Goal: Information Seeking & Learning: Learn about a topic

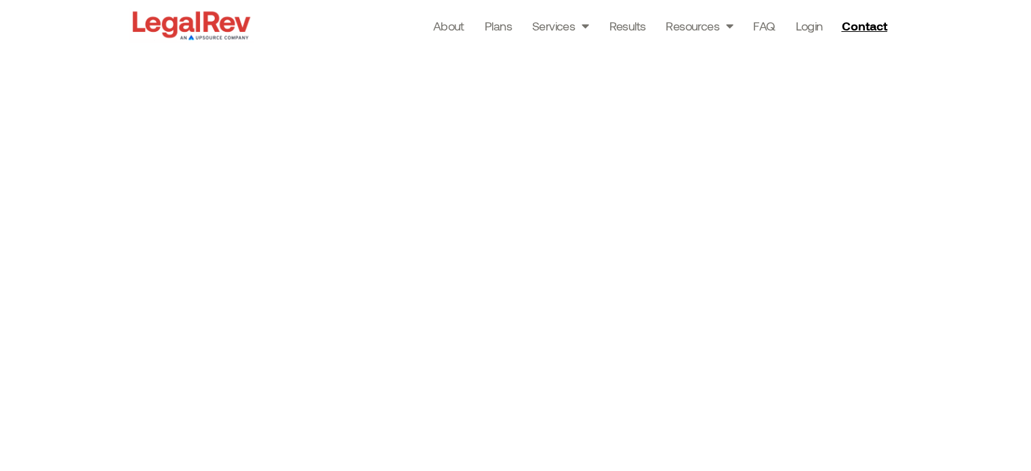
scroll to position [2296, 0]
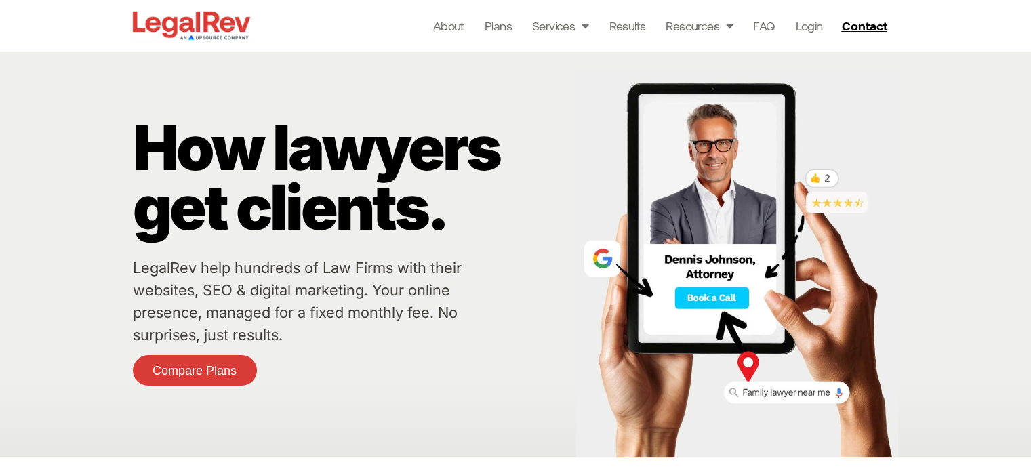
scroll to position [0, 0]
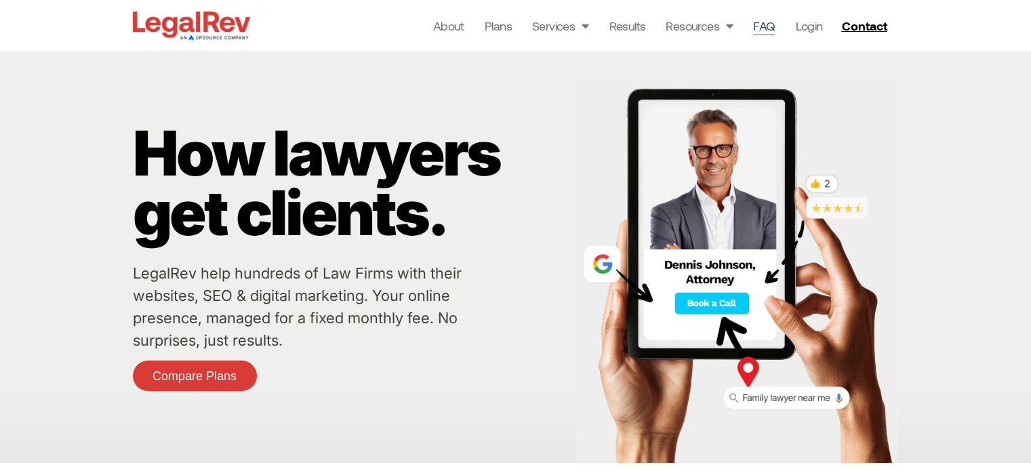
click at [773, 31] on link "FAQ" at bounding box center [764, 25] width 22 height 19
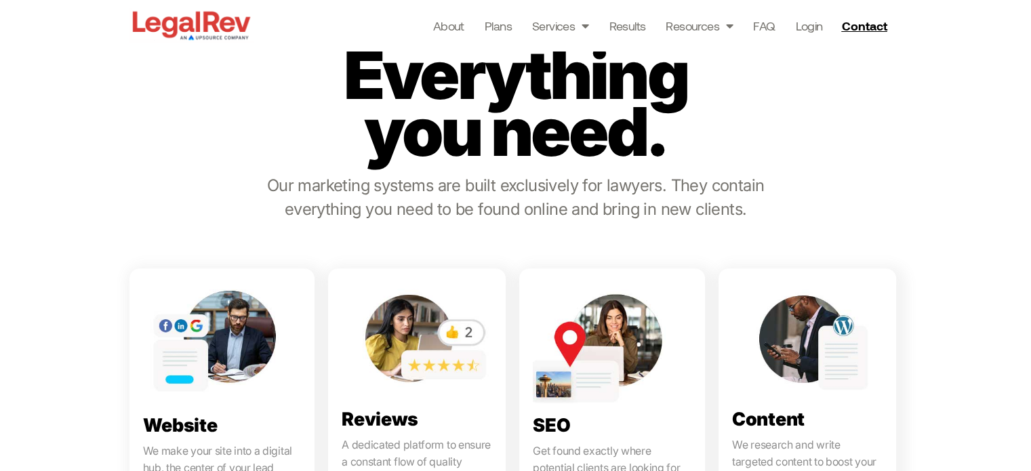
scroll to position [573, 0]
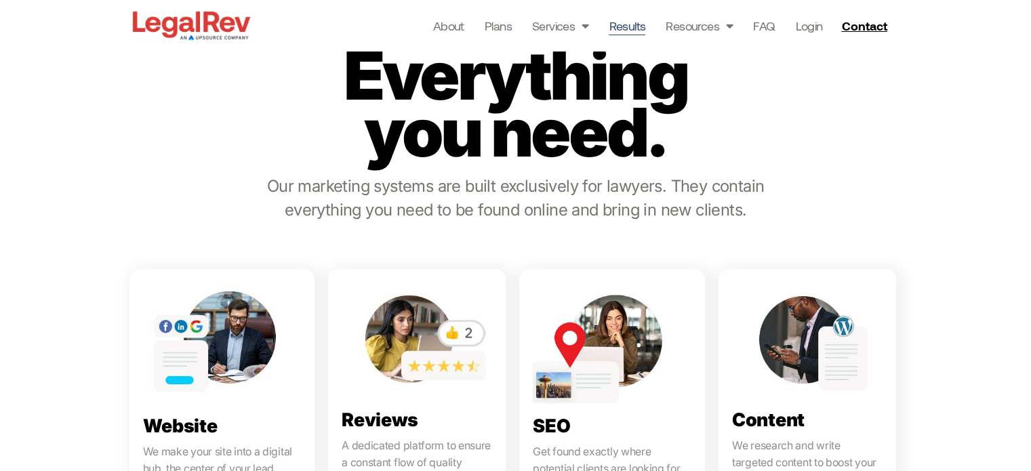
click at [630, 33] on link "Results" at bounding box center [627, 25] width 37 height 19
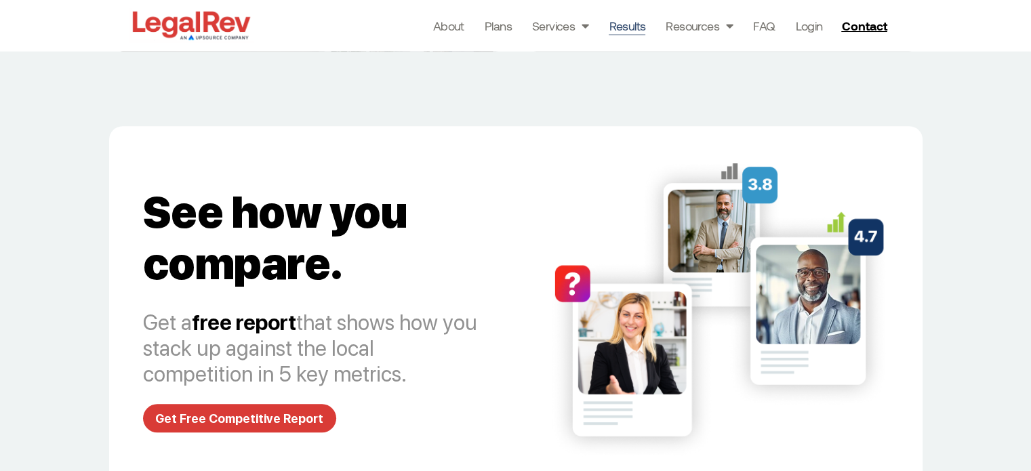
scroll to position [5906, 0]
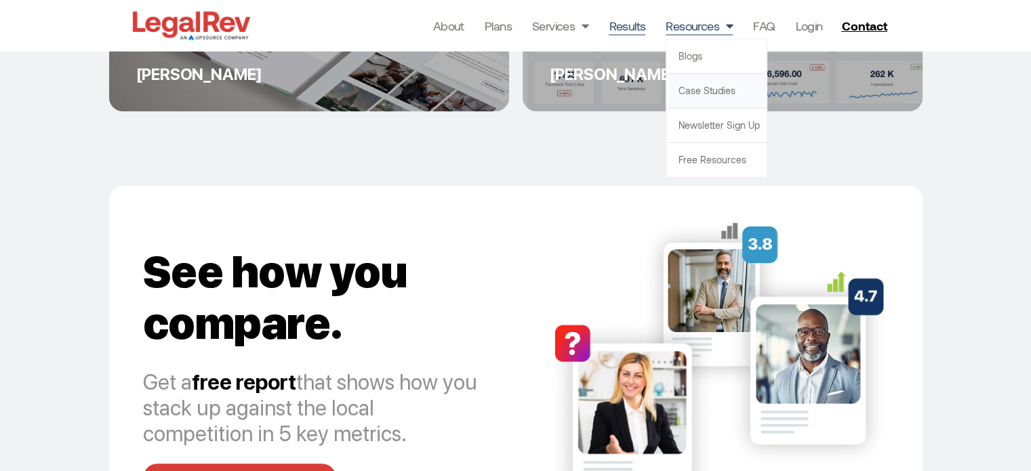
click at [702, 85] on link "Case Studies" at bounding box center [716, 91] width 100 height 34
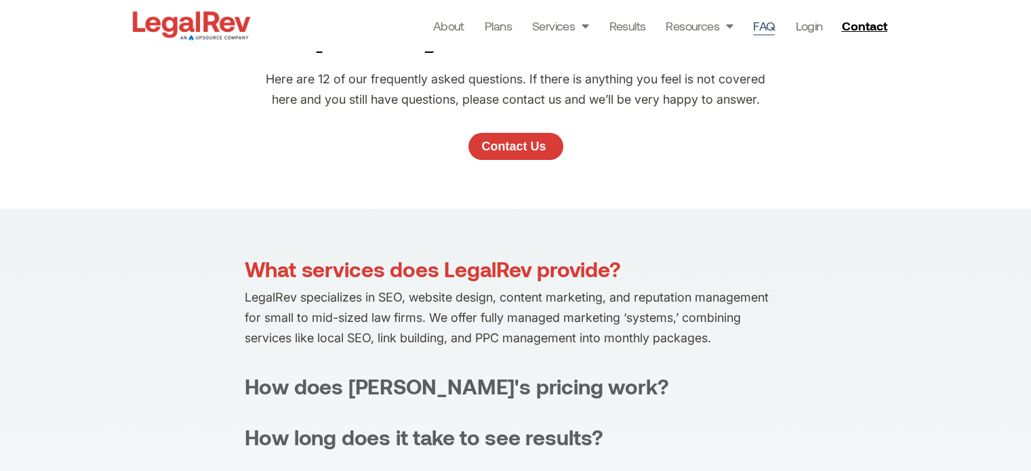
scroll to position [114, 0]
click at [567, 321] on p "LegalRev specializes in SEO, website design, content marketing, and reputation …" at bounding box center [516, 317] width 542 height 61
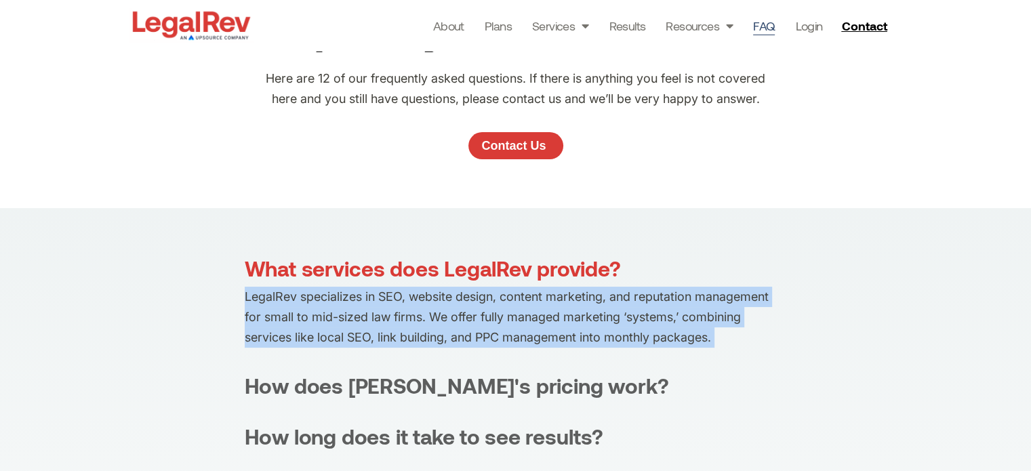
click at [567, 321] on p "LegalRev specializes in SEO, website design, content marketing, and reputation …" at bounding box center [516, 317] width 542 height 61
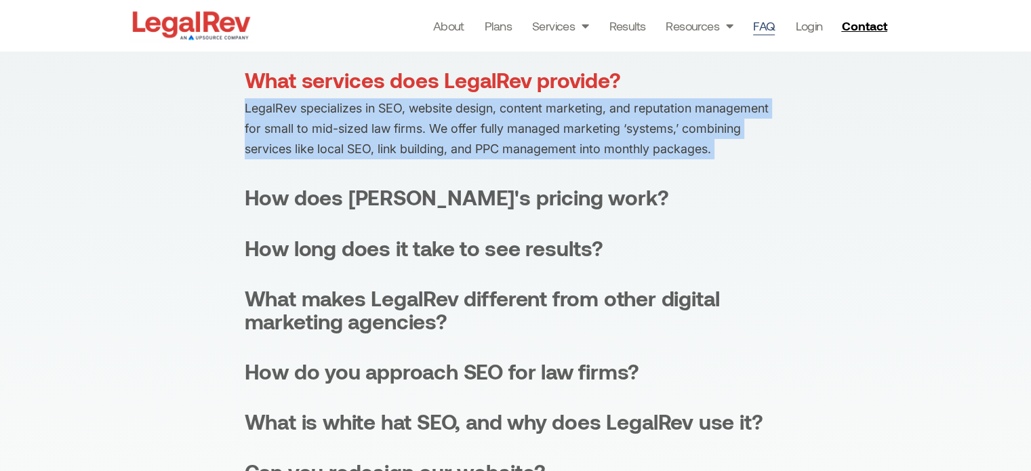
scroll to position [301, 0]
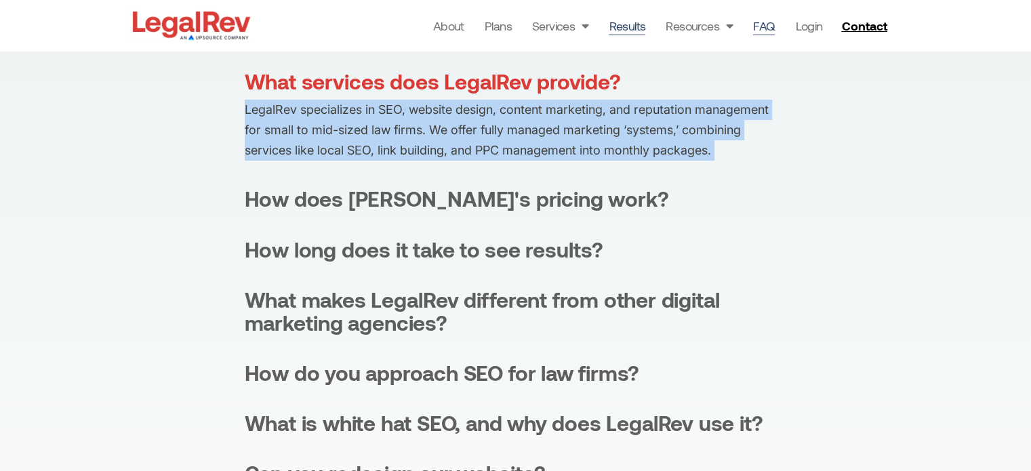
click at [637, 16] on link "Results" at bounding box center [627, 25] width 37 height 19
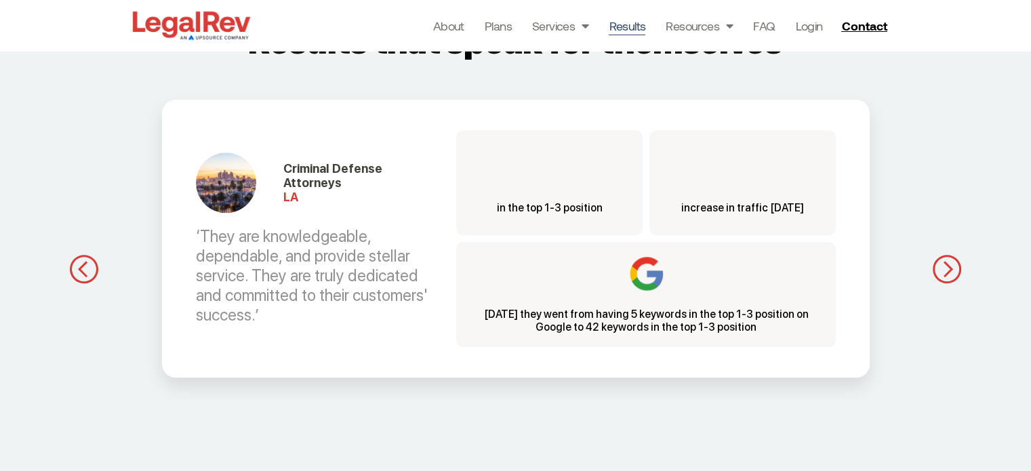
scroll to position [1292, 0]
click at [946, 268] on img "button" at bounding box center [947, 270] width 28 height 29
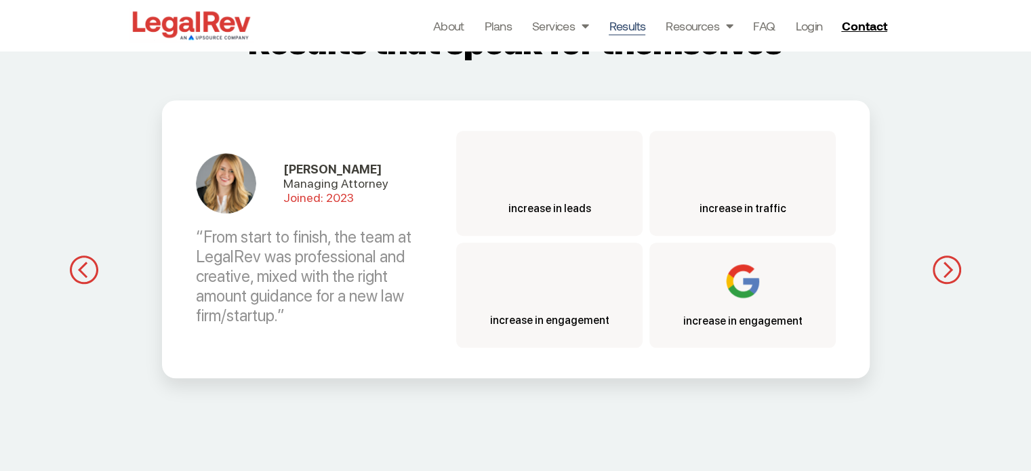
click at [946, 268] on img "button" at bounding box center [947, 270] width 28 height 29
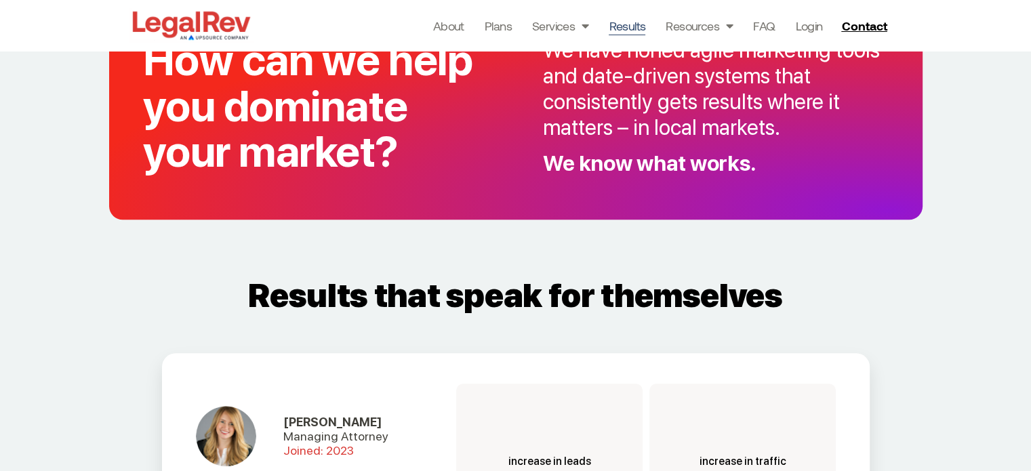
scroll to position [1036, 0]
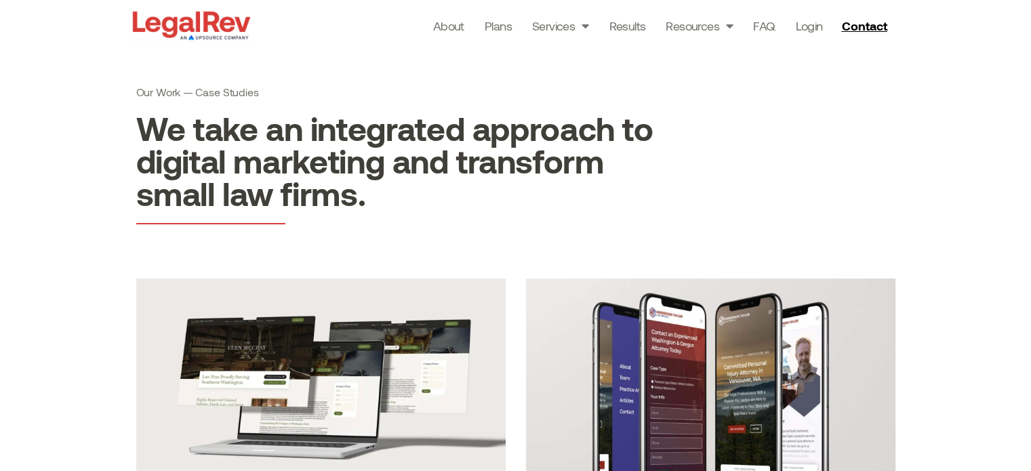
scroll to position [54, 0]
click at [428, 161] on h2 "We take an integrated approach to digital marketing and transform small law fir…" at bounding box center [395, 160] width 518 height 98
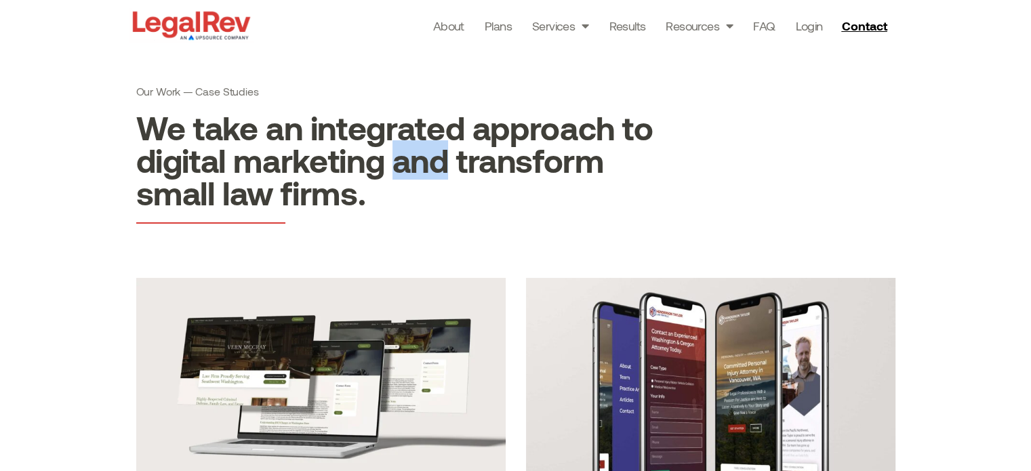
click at [428, 161] on h2 "We take an integrated approach to digital marketing and transform small law fir…" at bounding box center [395, 160] width 518 height 98
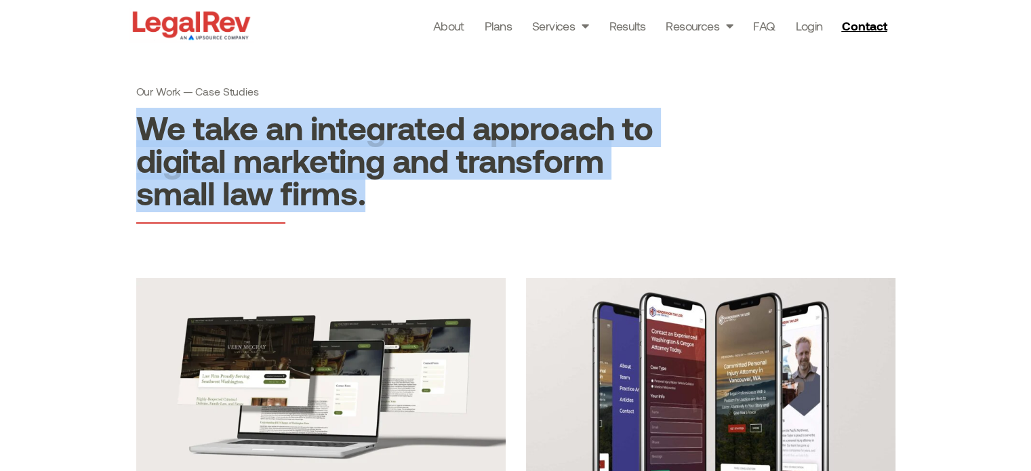
click at [428, 161] on h2 "We take an integrated approach to digital marketing and transform small law fir…" at bounding box center [395, 160] width 518 height 98
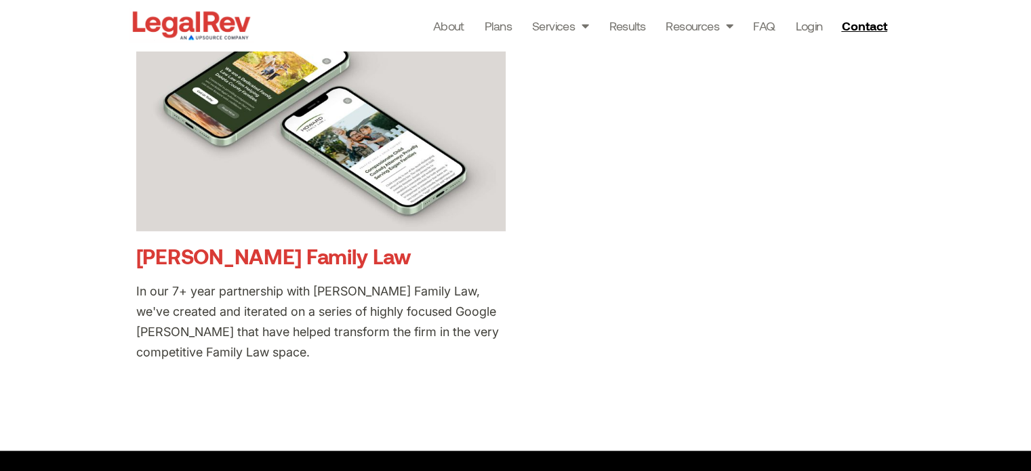
scroll to position [1090, 0]
click at [358, 334] on div "In our 7+ year partnership with [PERSON_NAME] Family Law, we've created and ite…" at bounding box center [320, 321] width 369 height 81
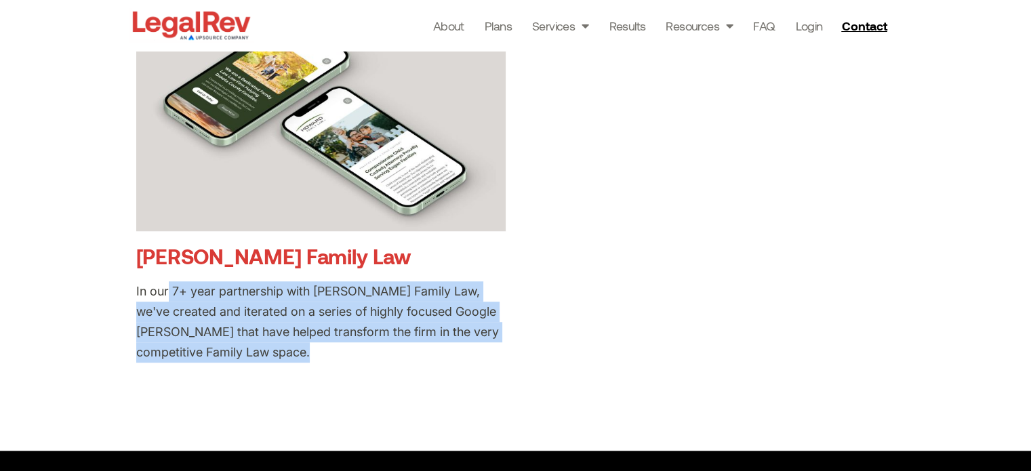
click at [358, 334] on div "In our 7+ year partnership with [PERSON_NAME] Family Law, we've created and ite…" at bounding box center [320, 321] width 369 height 81
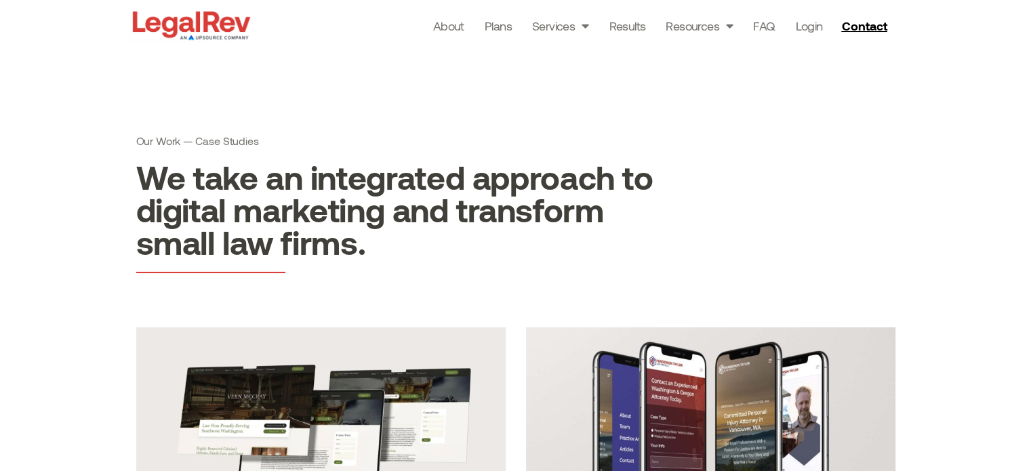
scroll to position [0, 0]
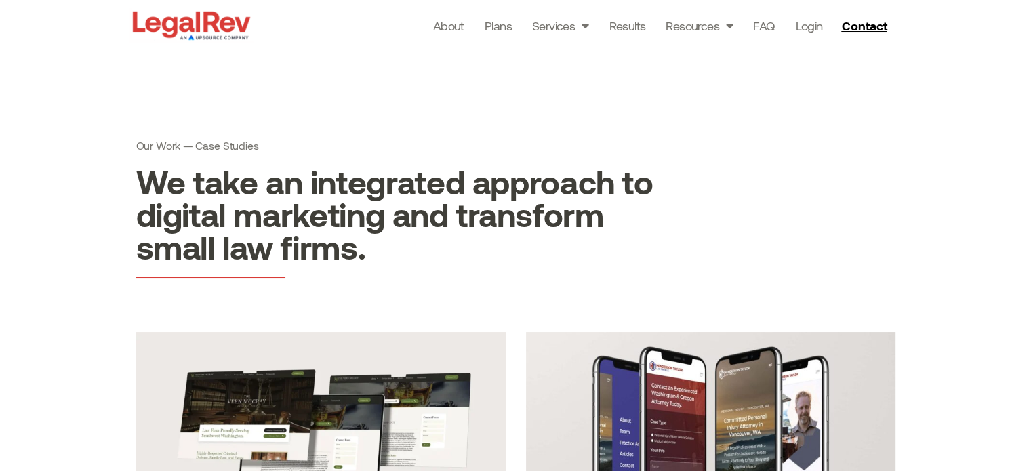
click at [450, 238] on h2 "We take an integrated approach to digital marketing and transform small law fir…" at bounding box center [395, 214] width 518 height 98
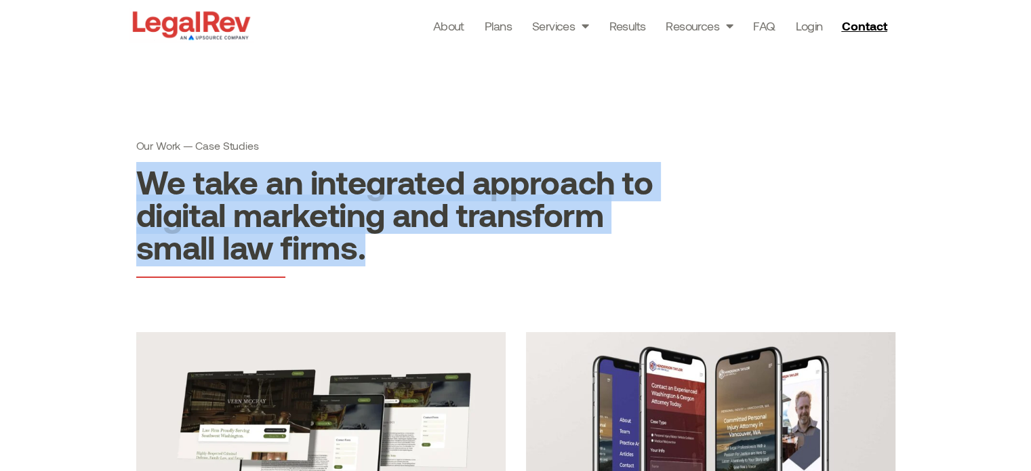
click at [450, 238] on h2 "We take an integrated approach to digital marketing and transform small law fir…" at bounding box center [395, 214] width 518 height 98
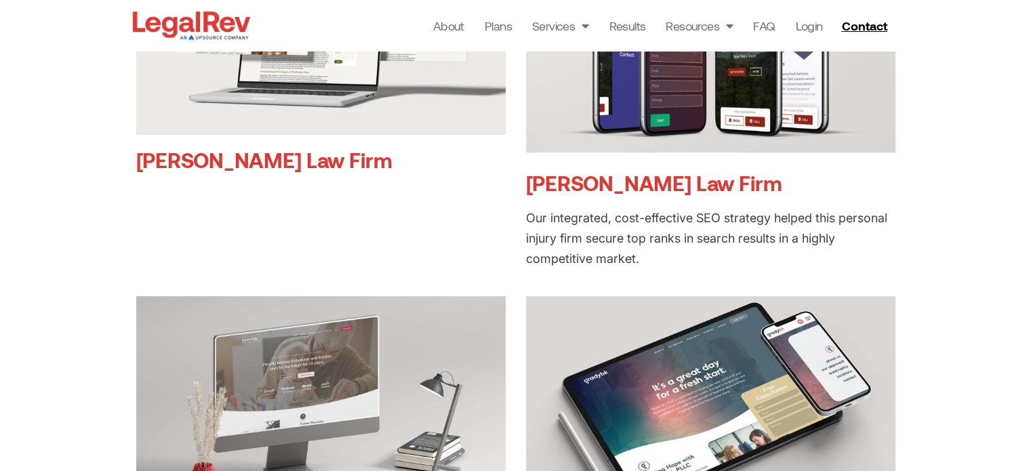
scroll to position [403, 0]
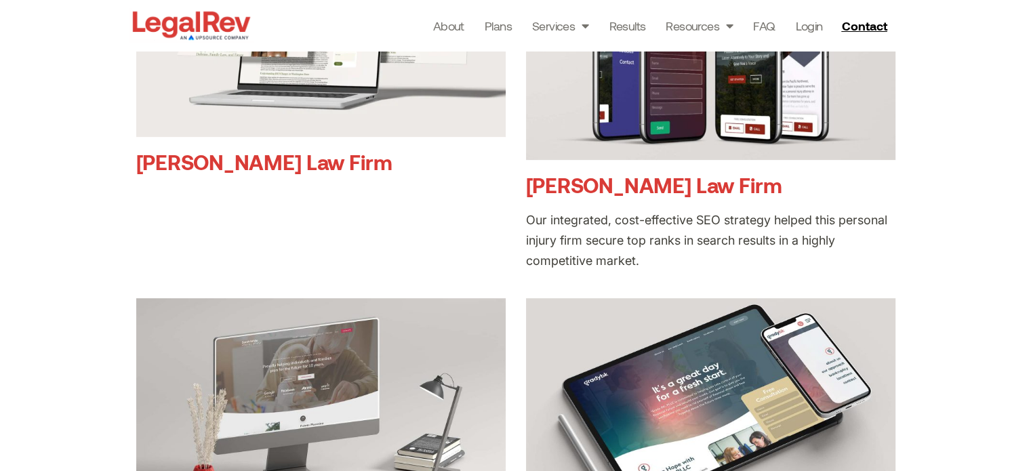
click at [561, 234] on div "Our integrated, cost-effective SEO strategy helped this personal injury firm se…" at bounding box center [710, 240] width 369 height 61
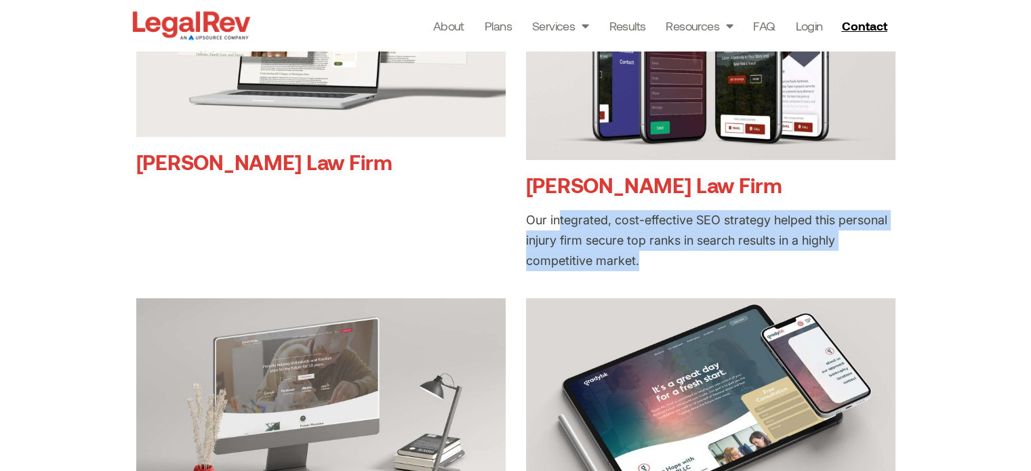
click at [561, 234] on div "Our integrated, cost-effective SEO strategy helped this personal injury firm se…" at bounding box center [710, 240] width 369 height 61
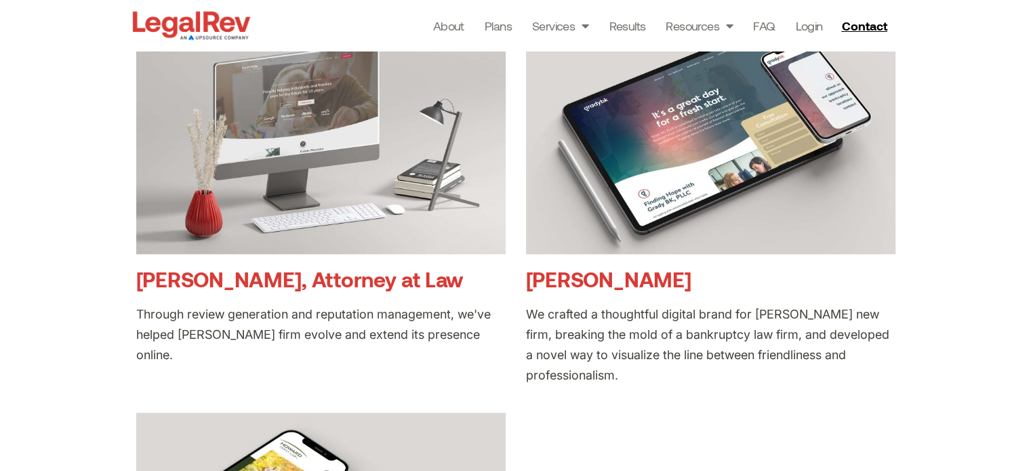
scroll to position [676, 0]
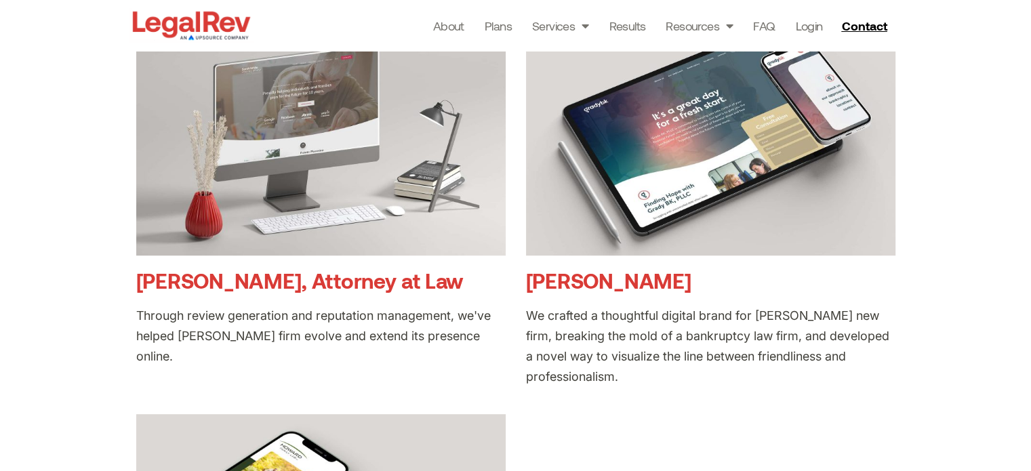
click at [596, 352] on div "We crafted a thoughtful digital brand for [PERSON_NAME] new firm, breaking the …" at bounding box center [710, 346] width 369 height 81
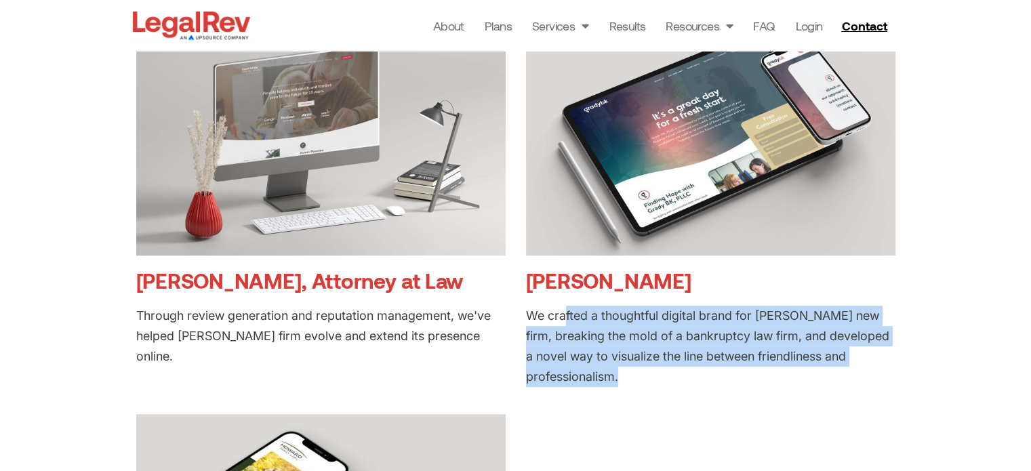
click at [596, 352] on div "We crafted a thoughtful digital brand for [PERSON_NAME] new firm, breaking the …" at bounding box center [710, 346] width 369 height 81
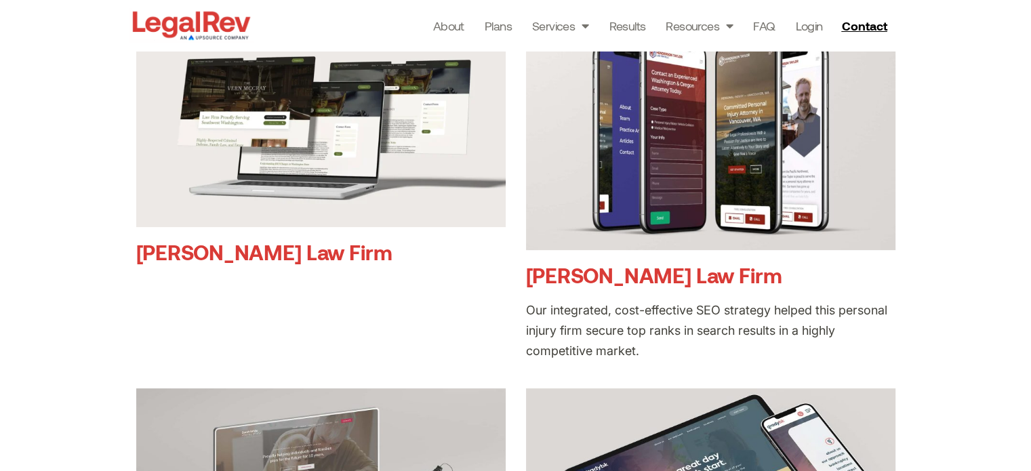
scroll to position [0, 0]
